Goal: Task Accomplishment & Management: Complete application form

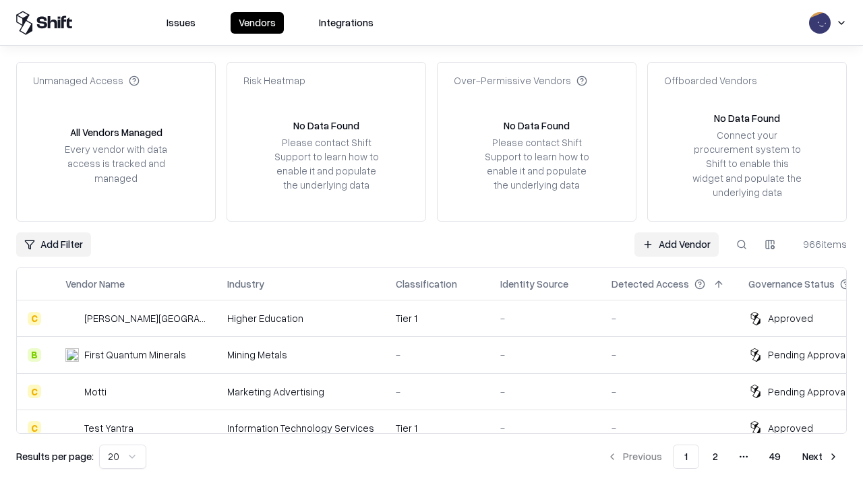
click at [676, 244] on link "Add Vendor" at bounding box center [676, 245] width 84 height 24
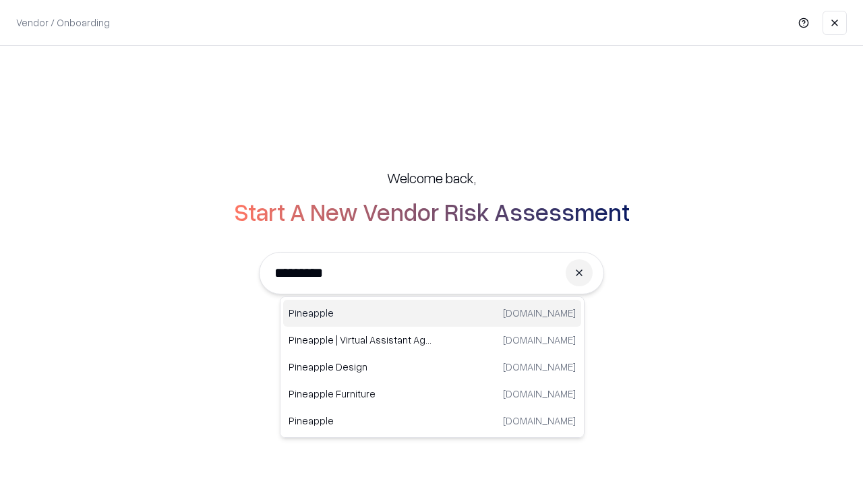
click at [432, 313] on div "Pineapple [DOMAIN_NAME]" at bounding box center [432, 313] width 298 height 27
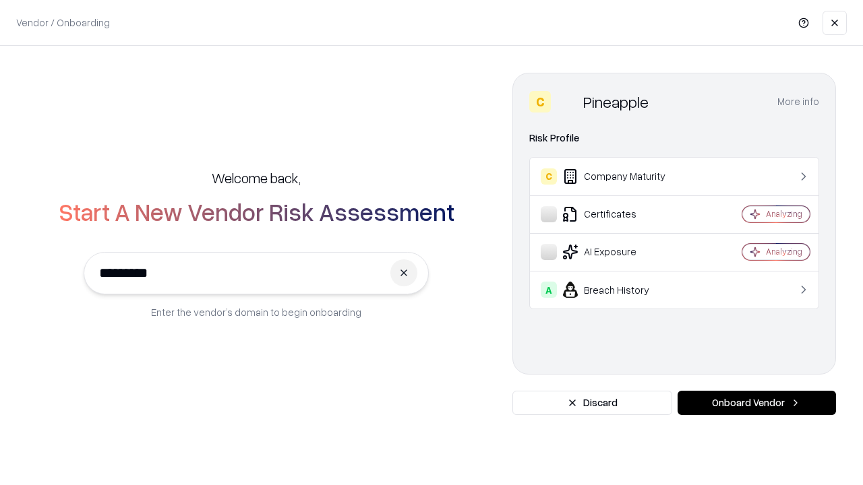
type input "*********"
click at [756, 403] on button "Onboard Vendor" at bounding box center [756, 403] width 158 height 24
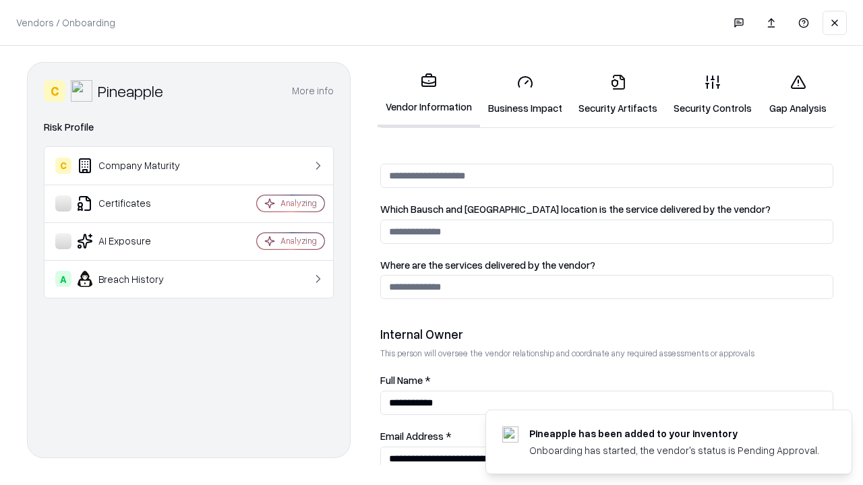
scroll to position [698, 0]
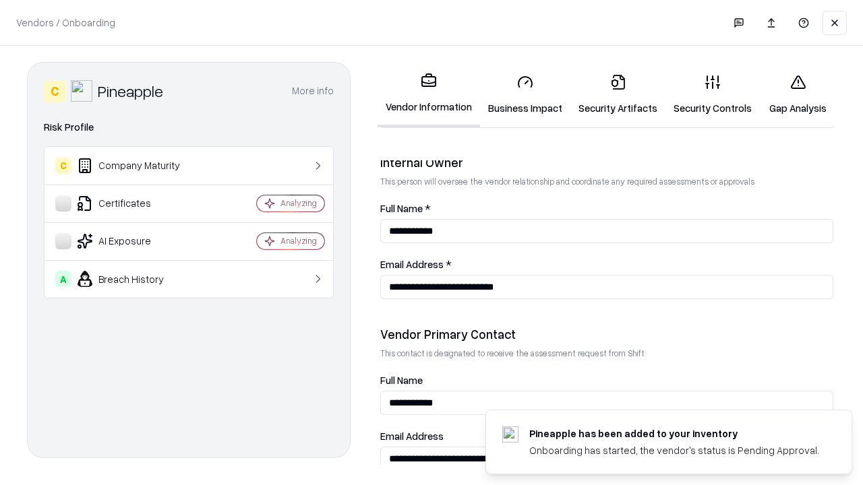
click at [525, 94] on link "Business Impact" at bounding box center [525, 94] width 90 height 63
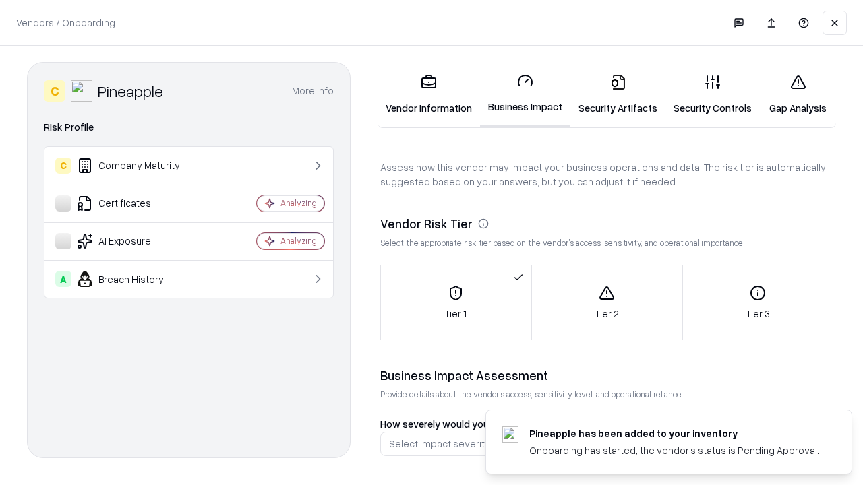
click at [617, 94] on link "Security Artifacts" at bounding box center [617, 94] width 95 height 63
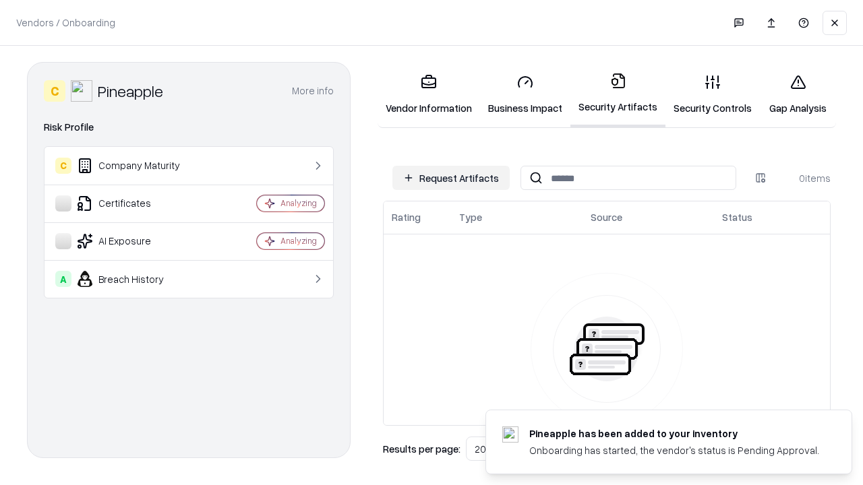
click at [451, 178] on button "Request Artifacts" at bounding box center [450, 178] width 117 height 24
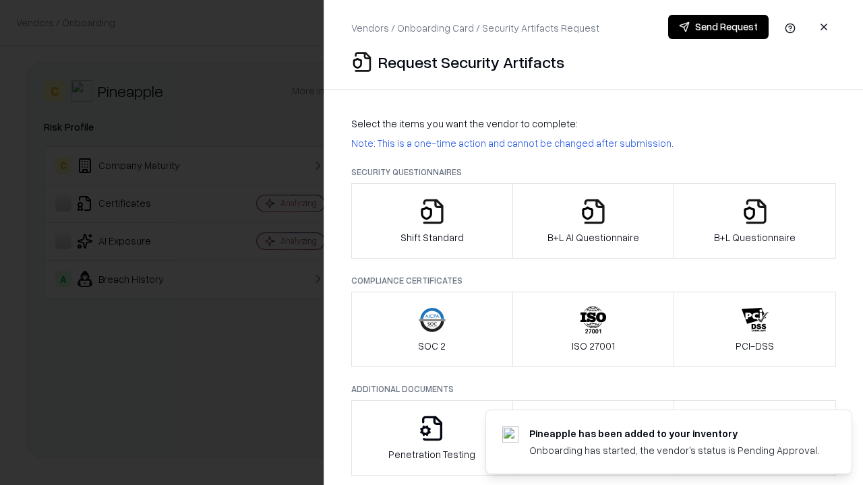
click at [431, 221] on icon "button" at bounding box center [432, 211] width 27 height 27
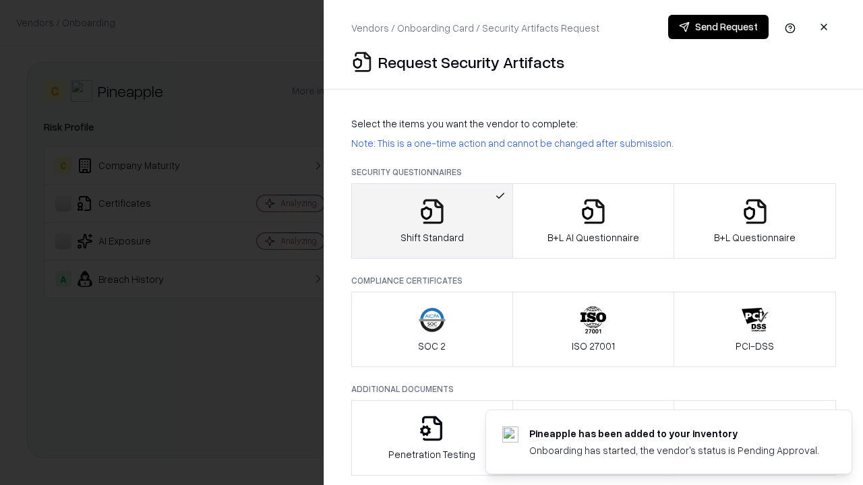
click at [718, 27] on button "Send Request" at bounding box center [718, 27] width 100 height 24
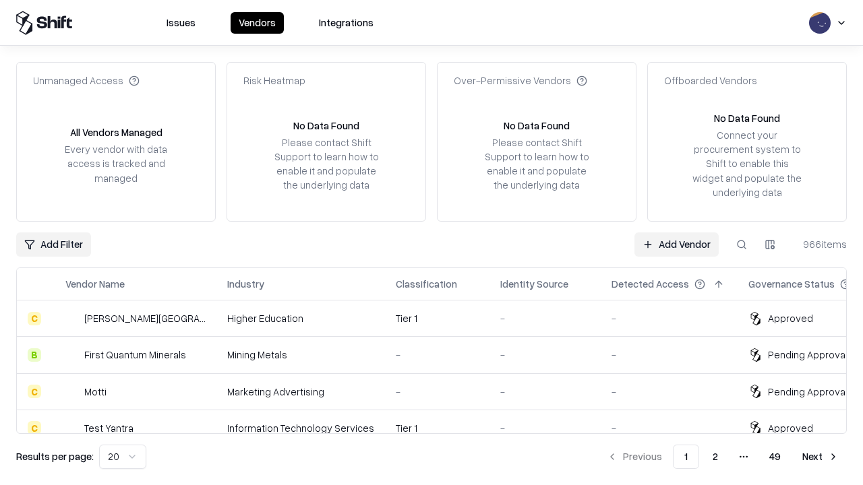
click at [741, 244] on button at bounding box center [741, 245] width 24 height 24
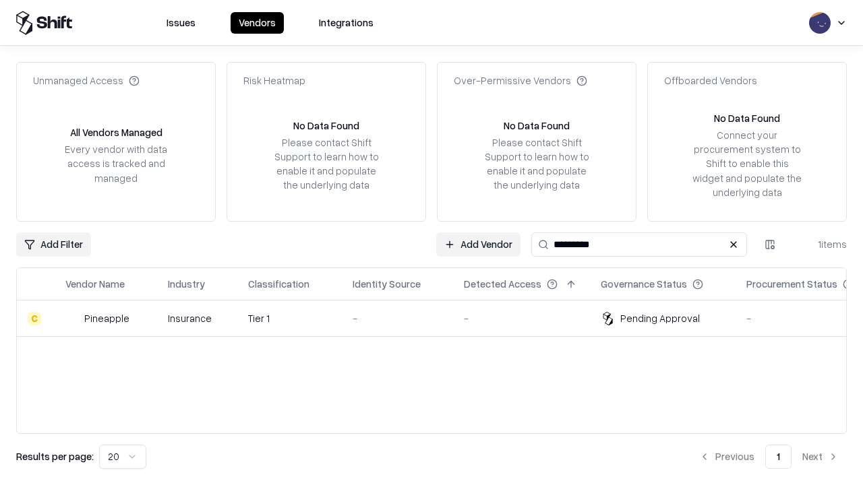
type input "*********"
click at [439, 318] on div "-" at bounding box center [397, 318] width 90 height 14
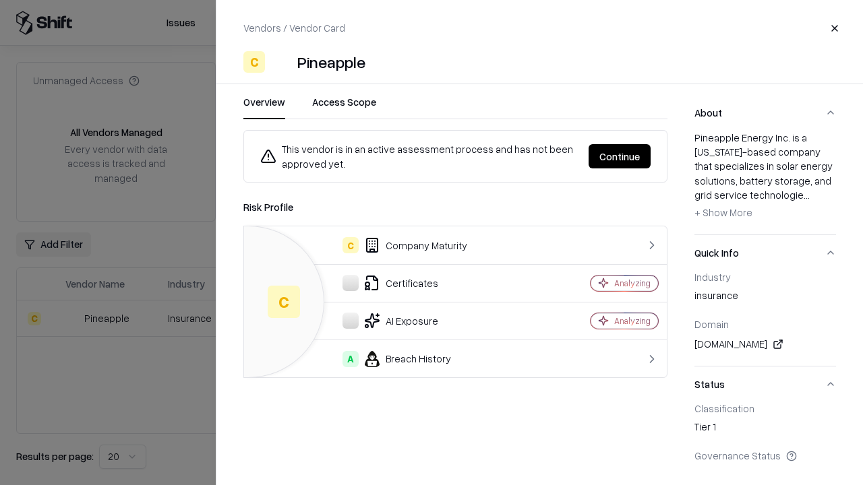
click at [619, 156] on button "Continue" at bounding box center [619, 156] width 62 height 24
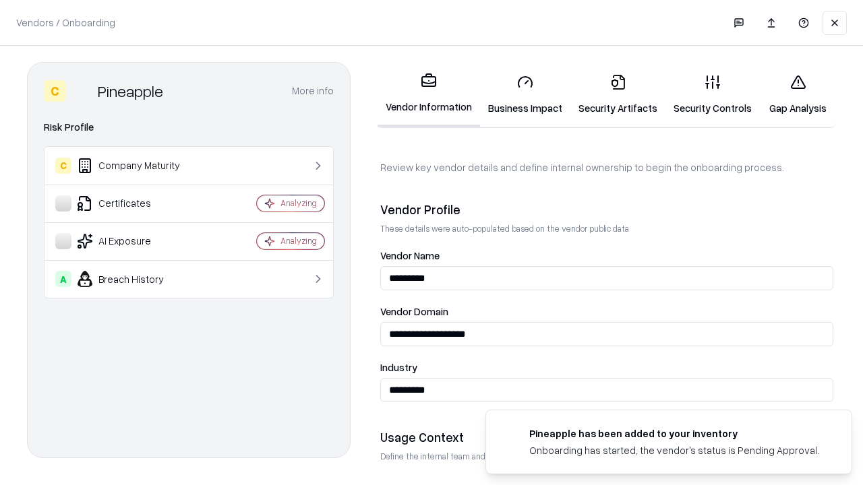
click at [617, 94] on link "Security Artifacts" at bounding box center [617, 94] width 95 height 63
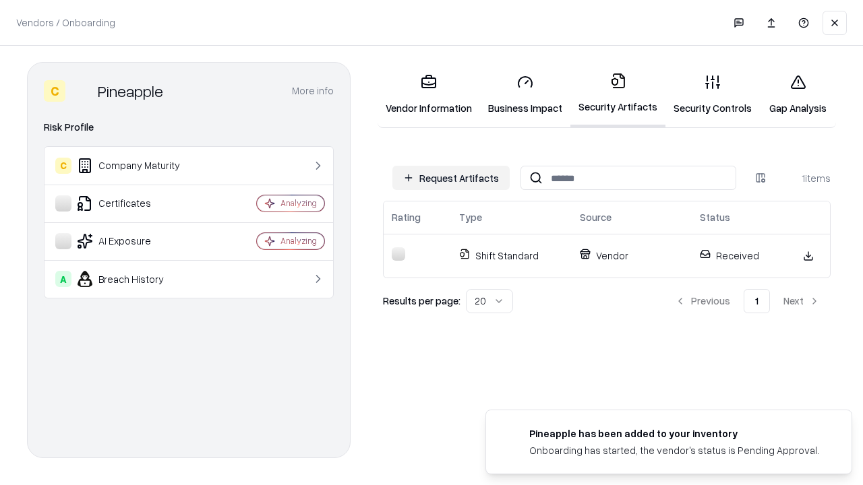
click at [797, 94] on link "Gap Analysis" at bounding box center [798, 94] width 76 height 63
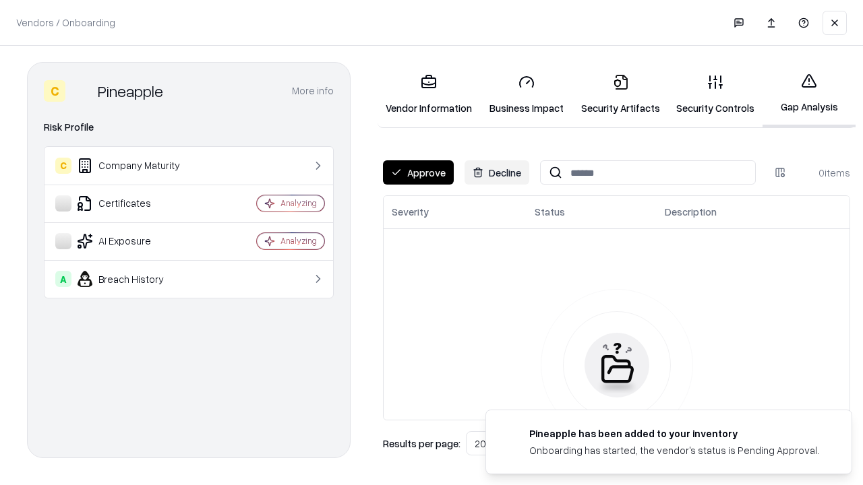
click at [418, 173] on button "Approve" at bounding box center [418, 172] width 71 height 24
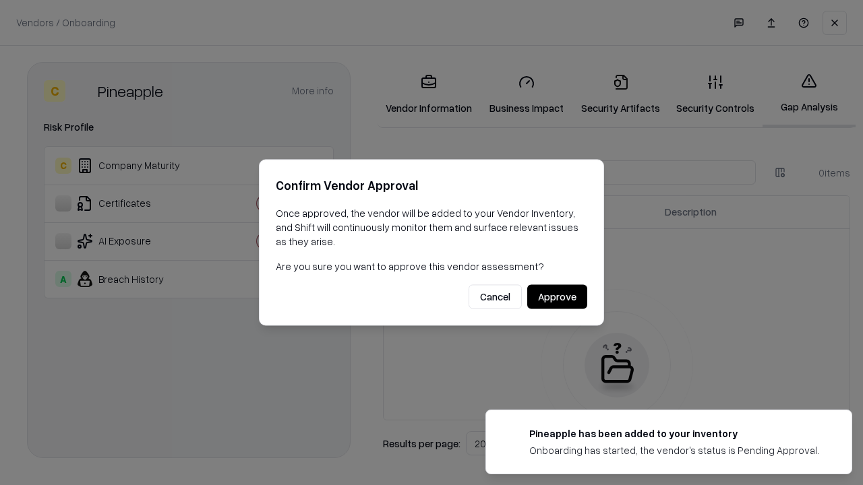
click at [557, 297] on button "Approve" at bounding box center [557, 297] width 60 height 24
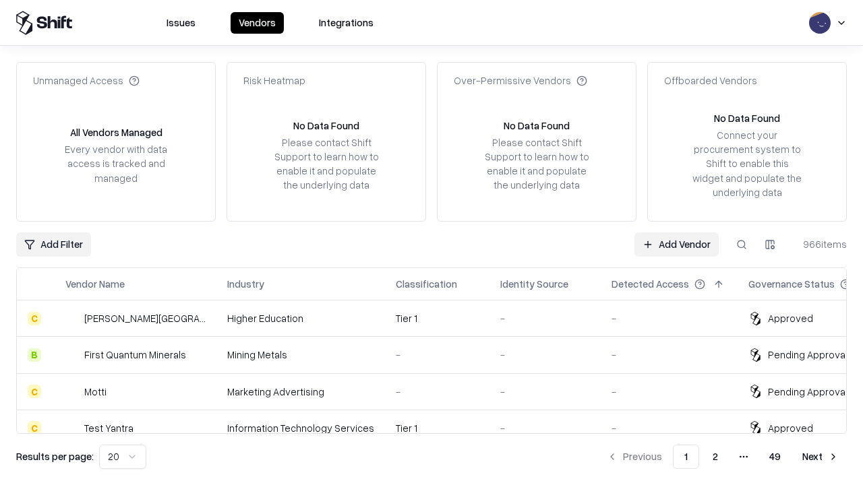
type input "*********"
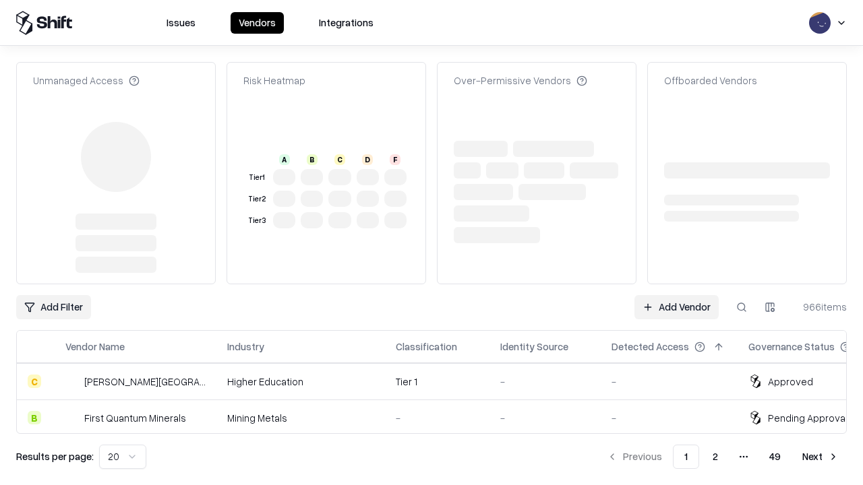
click at [676, 295] on link "Add Vendor" at bounding box center [676, 307] width 84 height 24
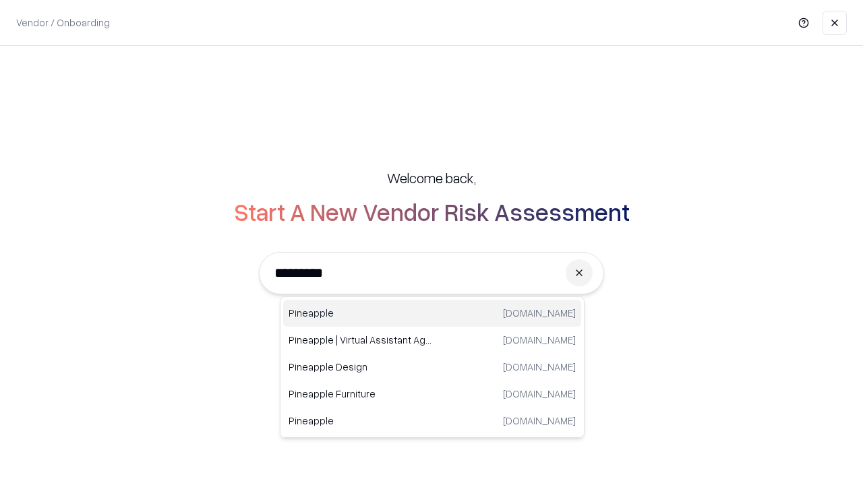
click at [432, 313] on div "Pineapple pineappleenergy.com" at bounding box center [432, 313] width 298 height 27
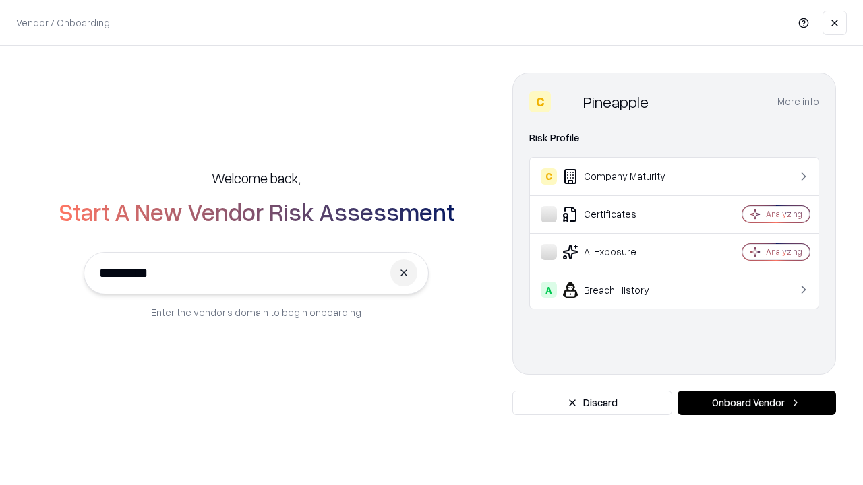
type input "*********"
click at [756, 403] on button "Onboard Vendor" at bounding box center [756, 403] width 158 height 24
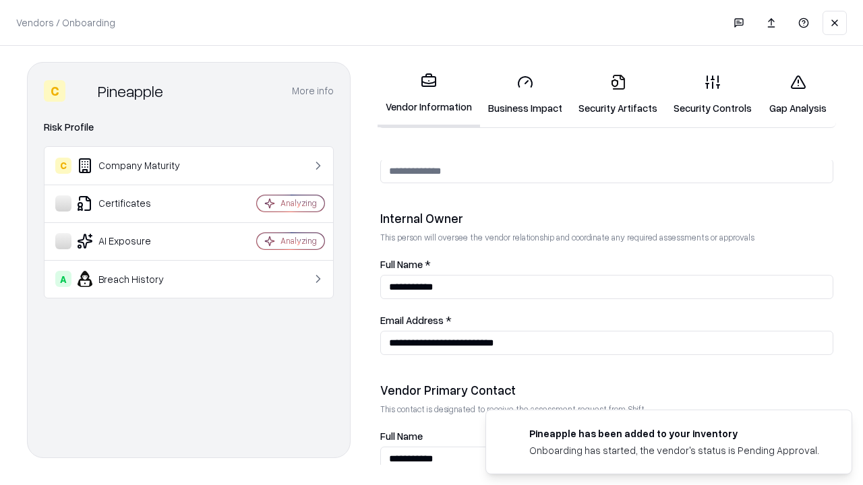
scroll to position [698, 0]
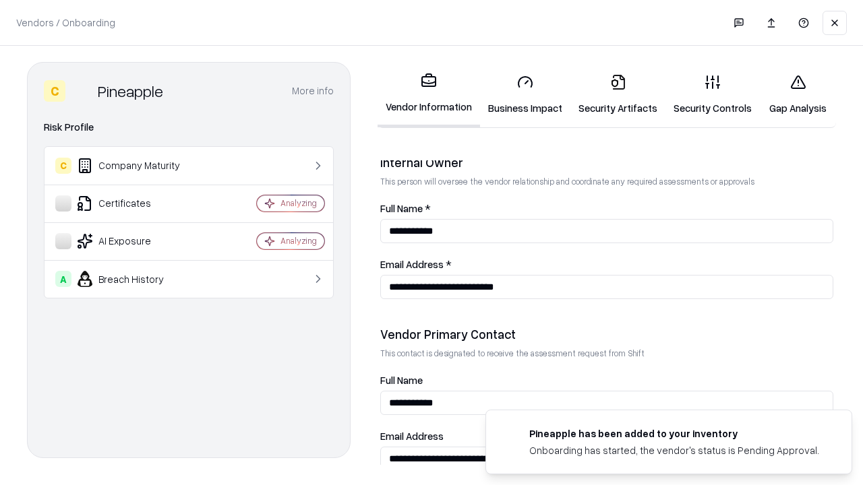
click at [797, 94] on link "Gap Analysis" at bounding box center [798, 94] width 76 height 63
